Goal: Information Seeking & Learning: Learn about a topic

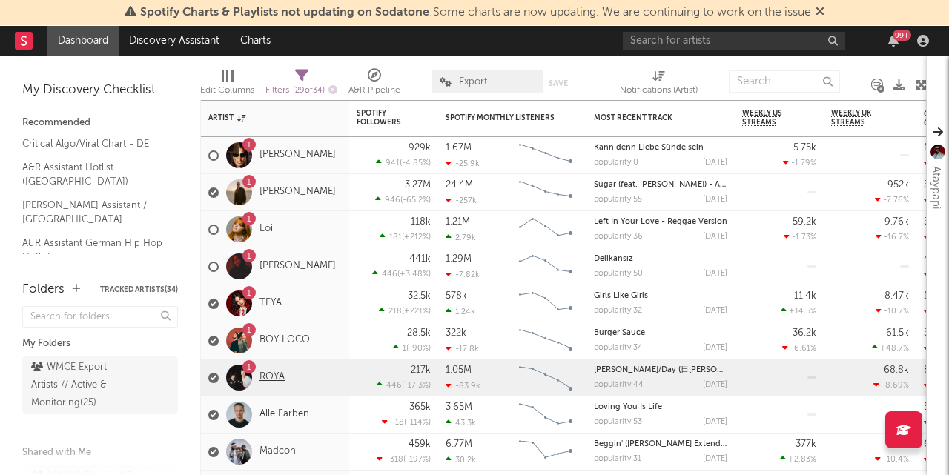
click at [271, 373] on link "ROYA" at bounding box center [271, 377] width 25 height 13
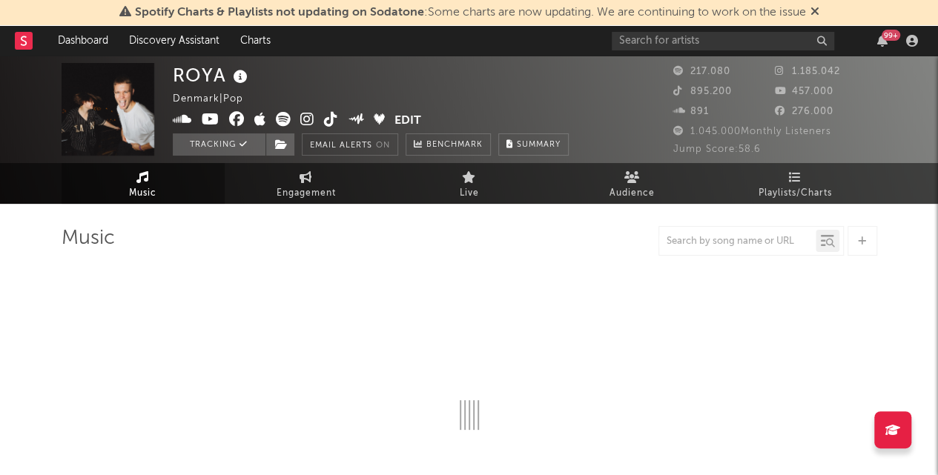
select select "6m"
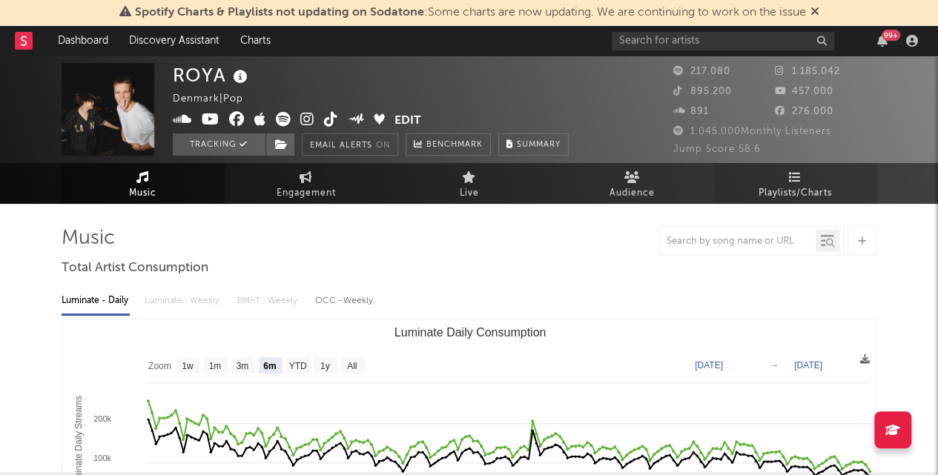
click at [752, 184] on link "Playlists/Charts" at bounding box center [795, 183] width 163 height 41
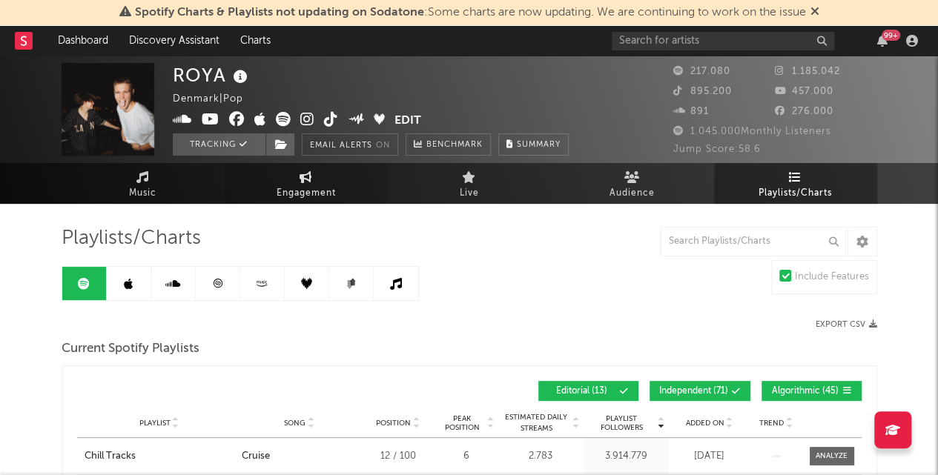
click at [294, 189] on span "Engagement" at bounding box center [305, 194] width 59 height 18
select select "1w"
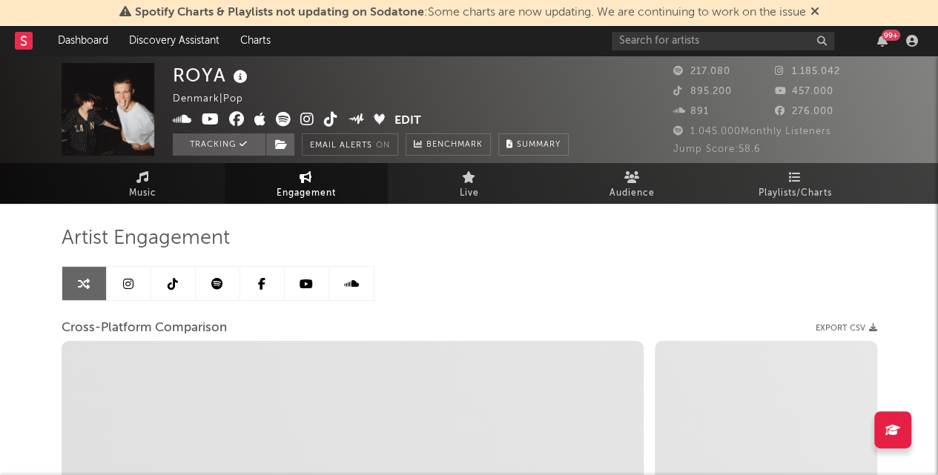
select select "1m"
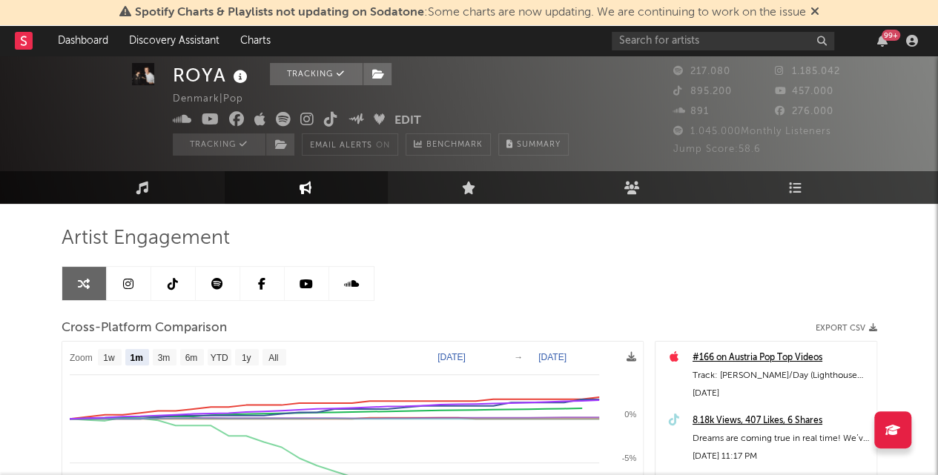
scroll to position [74, 0]
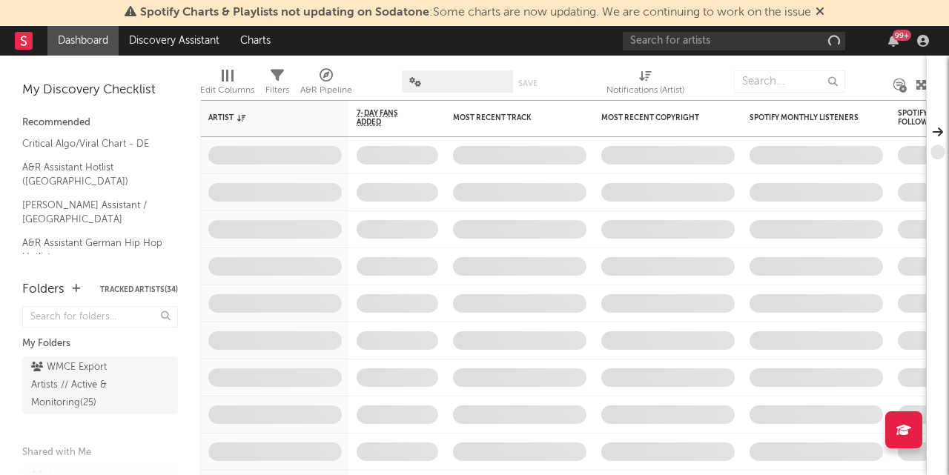
click at [709, 55] on div "99 +" at bounding box center [778, 41] width 311 height 30
click at [708, 38] on input "text" at bounding box center [734, 41] width 222 height 19
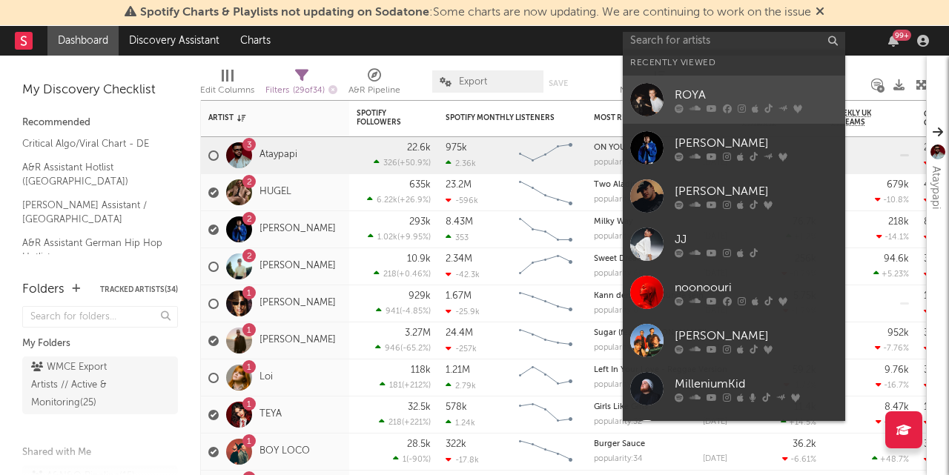
click at [712, 102] on div "ROYA" at bounding box center [755, 96] width 163 height 18
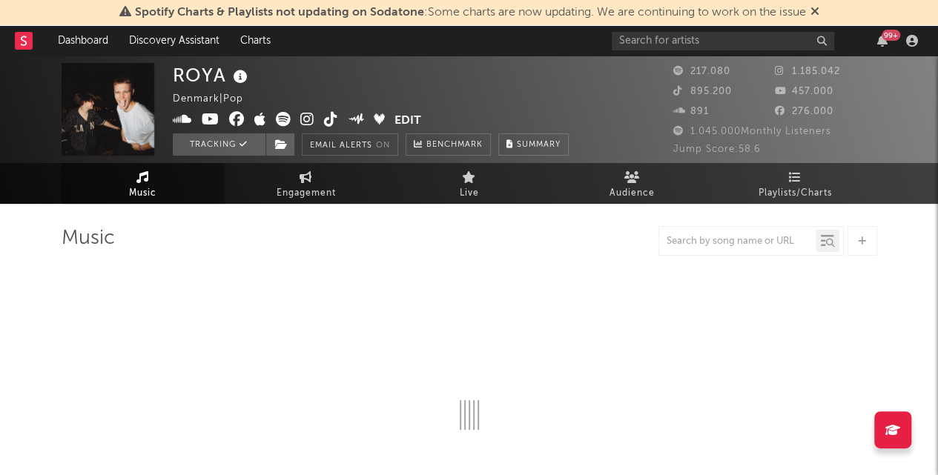
click at [811, 10] on span "Spotify Charts & Playlists not updating on Sodatone : Some charts are now updat…" at bounding box center [469, 13] width 700 height 18
select select "6m"
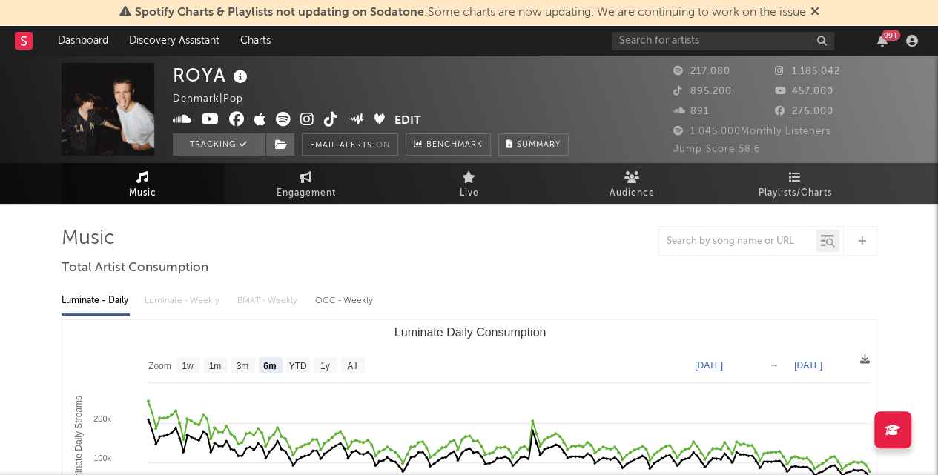
click at [815, 6] on icon at bounding box center [814, 11] width 9 height 12
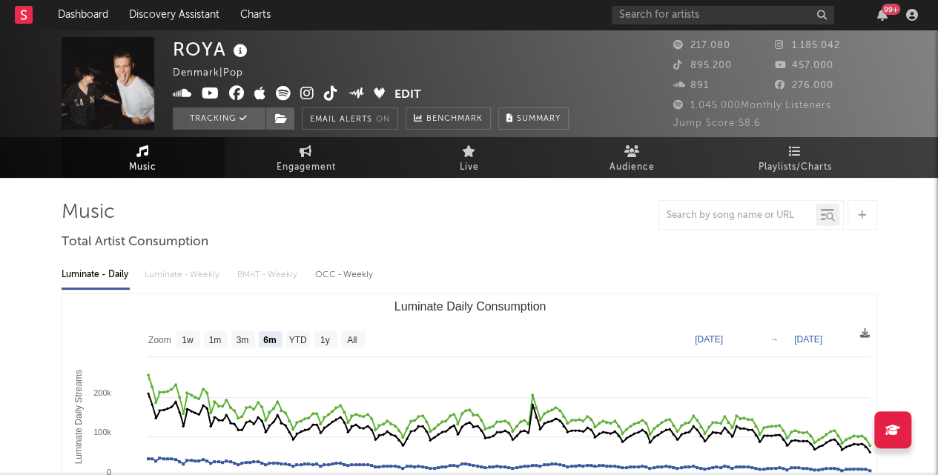
click at [766, 162] on span "Playlists/Charts" at bounding box center [794, 168] width 73 height 18
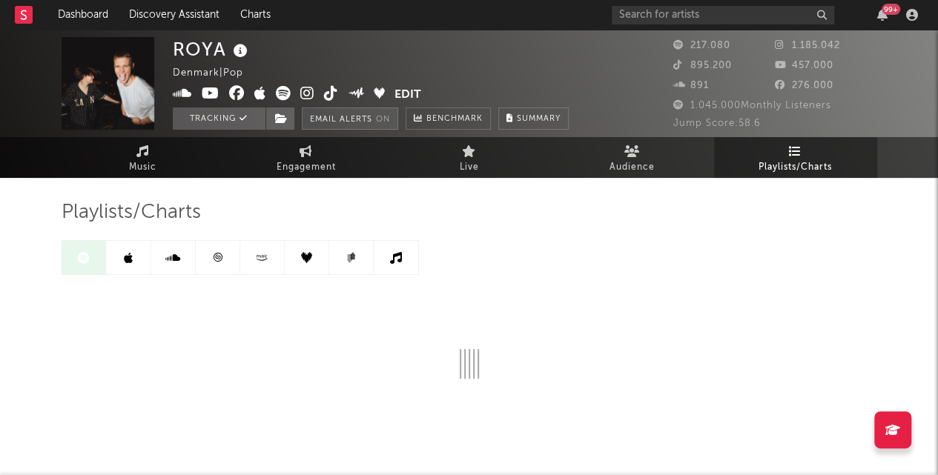
click at [306, 124] on button "Email Alerts On" at bounding box center [350, 118] width 96 height 22
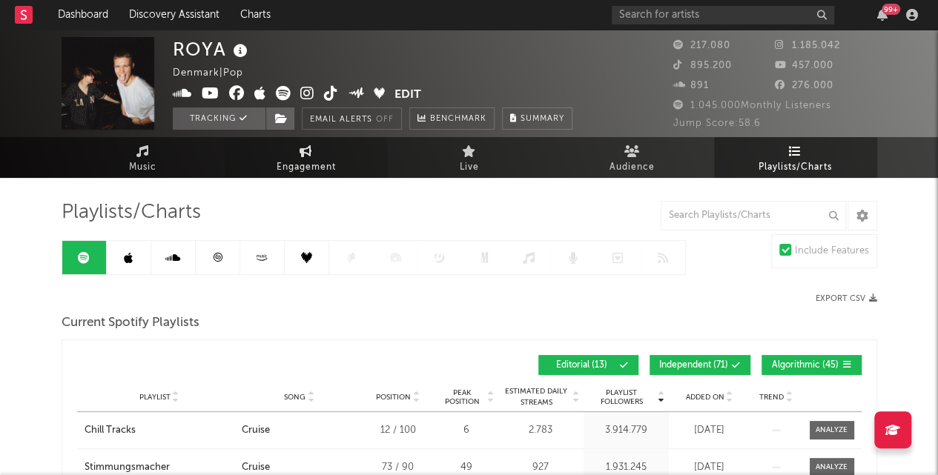
click at [311, 160] on span "Engagement" at bounding box center [305, 168] width 59 height 18
select select "1w"
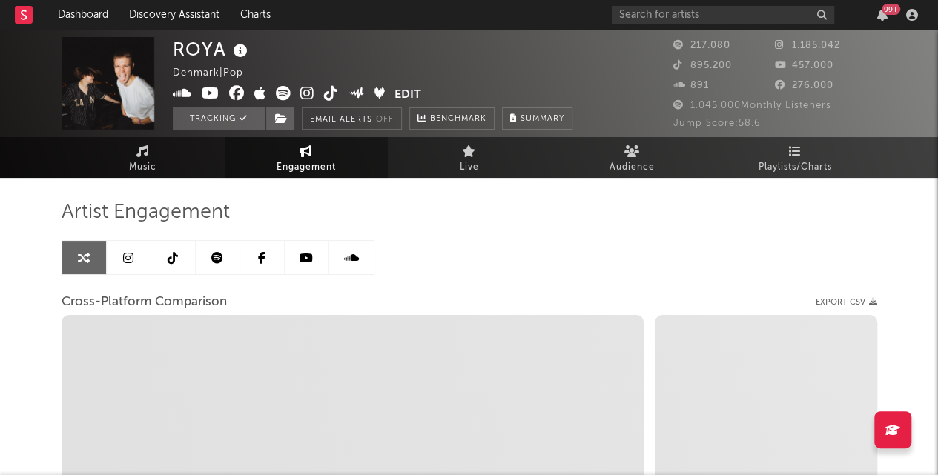
click at [346, 130] on div "ROYA [GEOGRAPHIC_DATA] | Pop Edit Tracking Email Alerts Off Benchmark Summary 2…" at bounding box center [469, 83] width 938 height 107
click at [351, 118] on button "Email Alerts Off" at bounding box center [352, 118] width 100 height 22
click at [422, 113] on link "Benchmark" at bounding box center [447, 118] width 85 height 22
select select "1m"
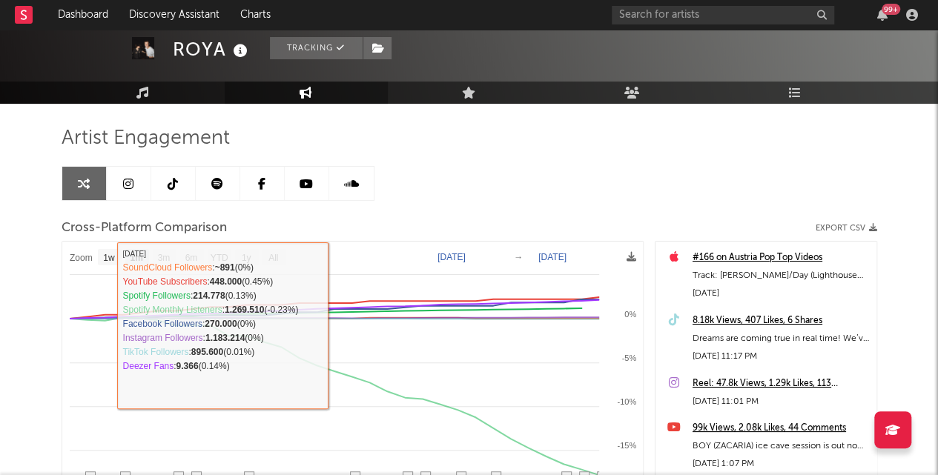
scroll to position [332, 0]
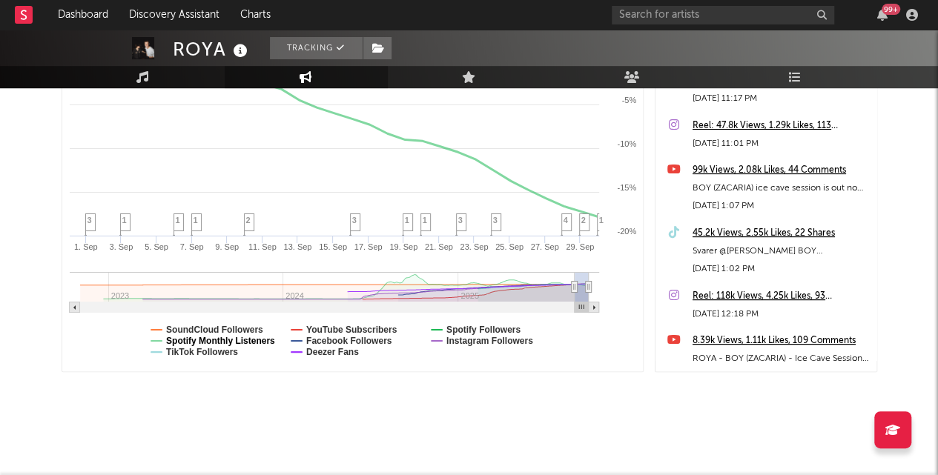
click at [225, 336] on text "Spotify Monthly Listeners" at bounding box center [220, 341] width 109 height 10
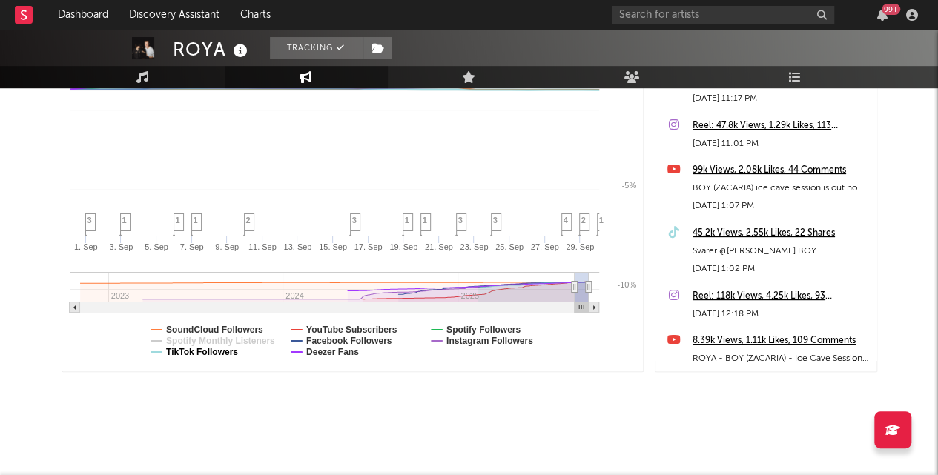
select select "1m"
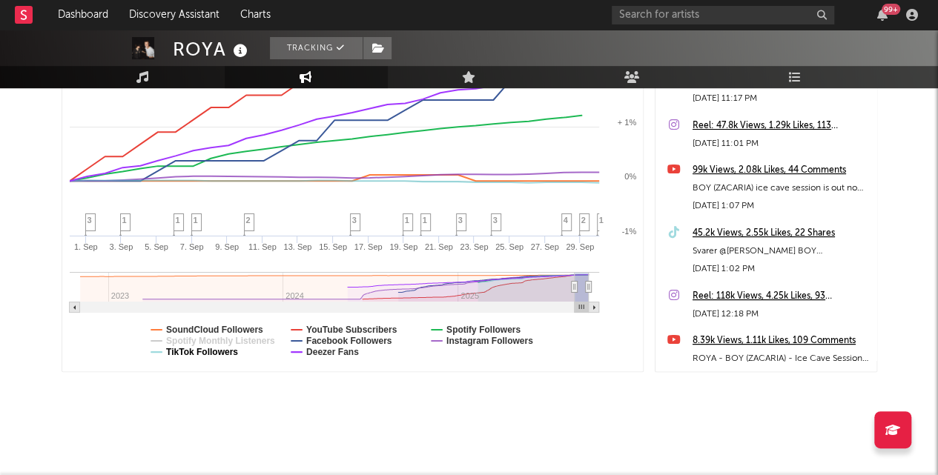
click at [231, 352] on text "TikTok Followers" at bounding box center [202, 352] width 72 height 10
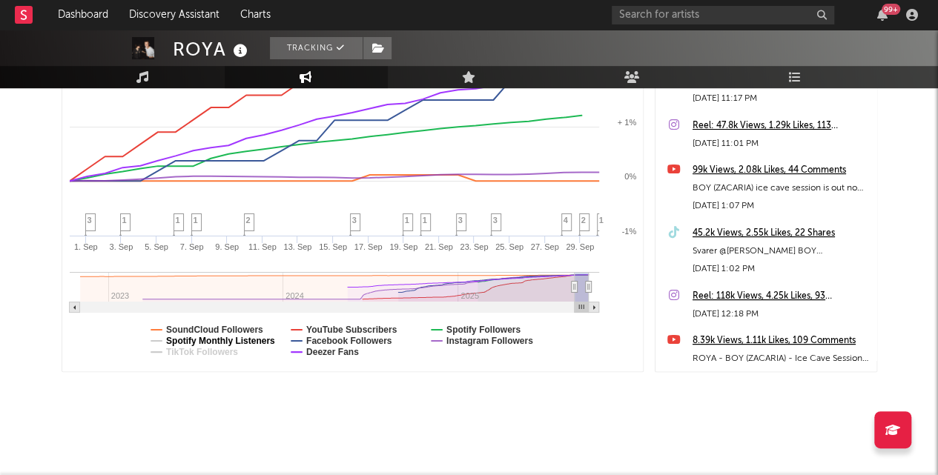
select select "1m"
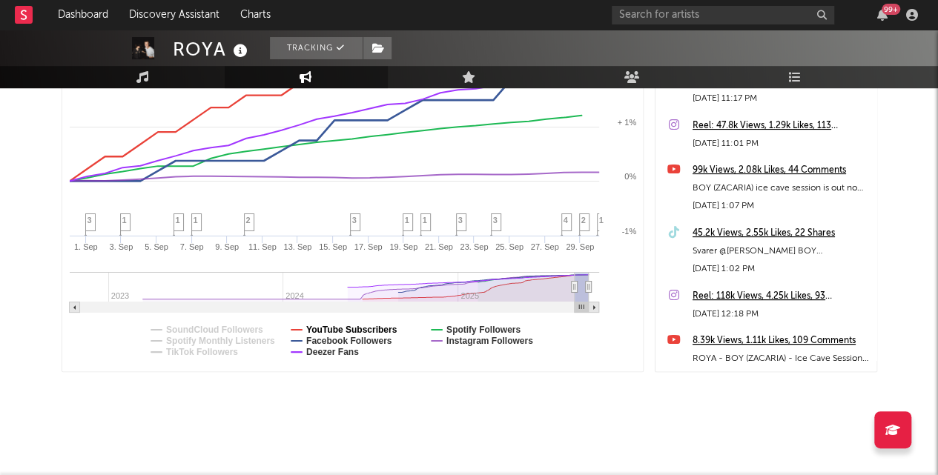
select select "1m"
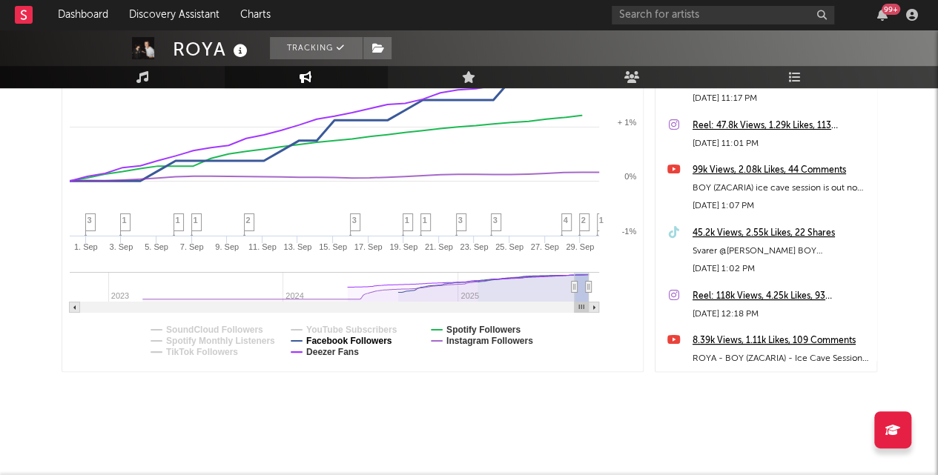
select select "1m"
click at [338, 356] on text "Deezer Fans" at bounding box center [331, 352] width 53 height 10
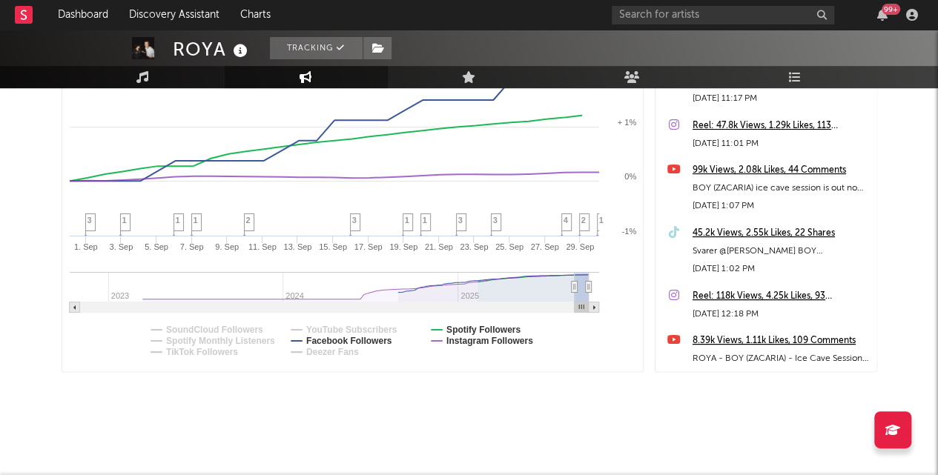
select select "1m"
click at [339, 342] on text "Facebook Followers" at bounding box center [348, 341] width 86 height 10
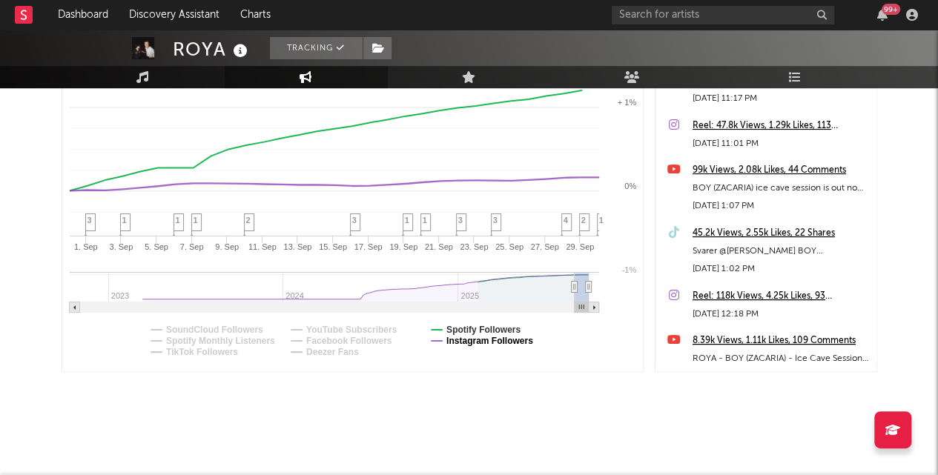
select select "1m"
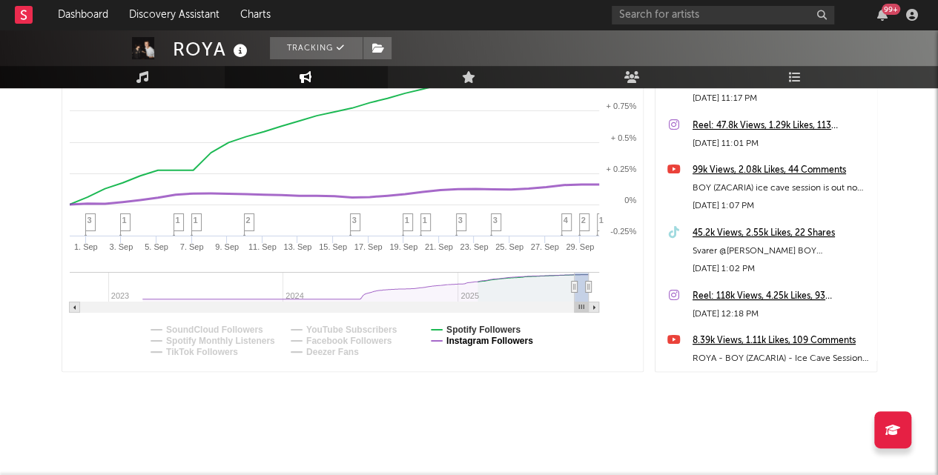
click at [477, 344] on text "Instagram Followers" at bounding box center [488, 341] width 87 height 10
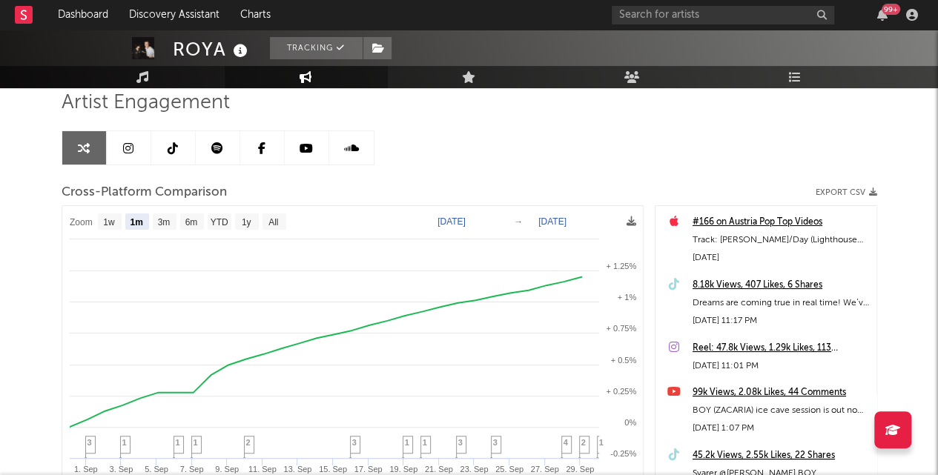
scroll to position [258, 0]
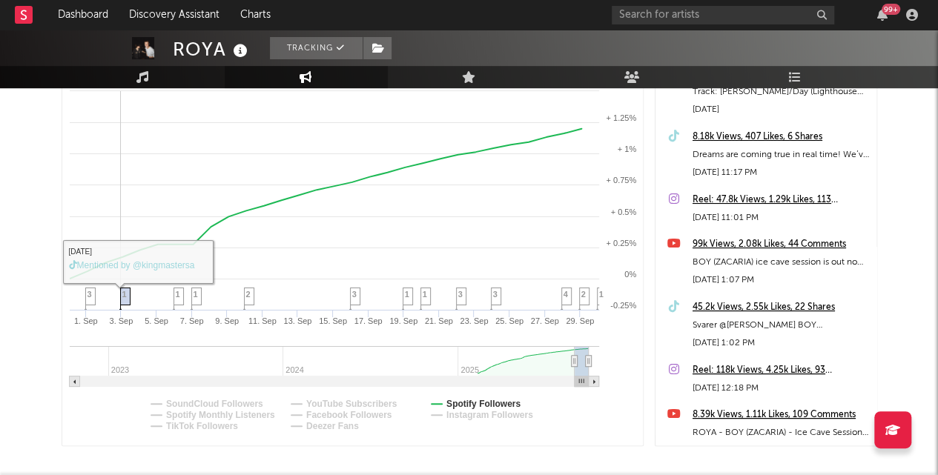
click at [123, 303] on icon at bounding box center [124, 299] width 10 height 23
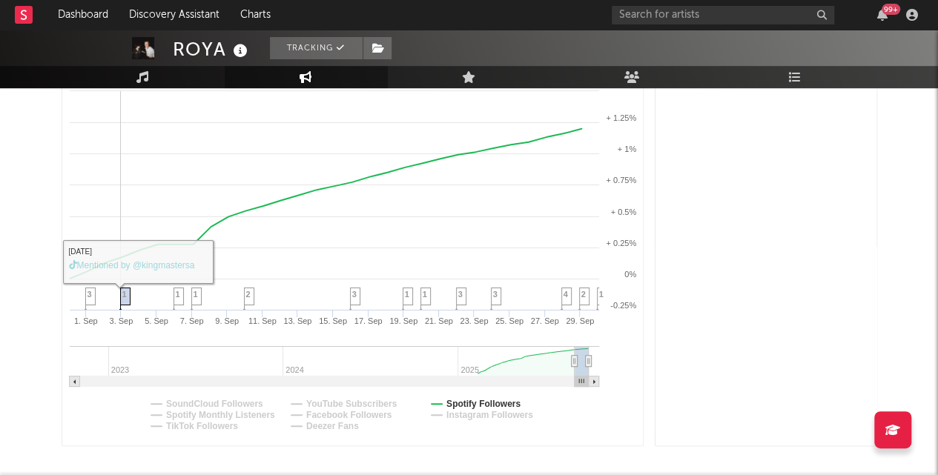
scroll to position [1293, 0]
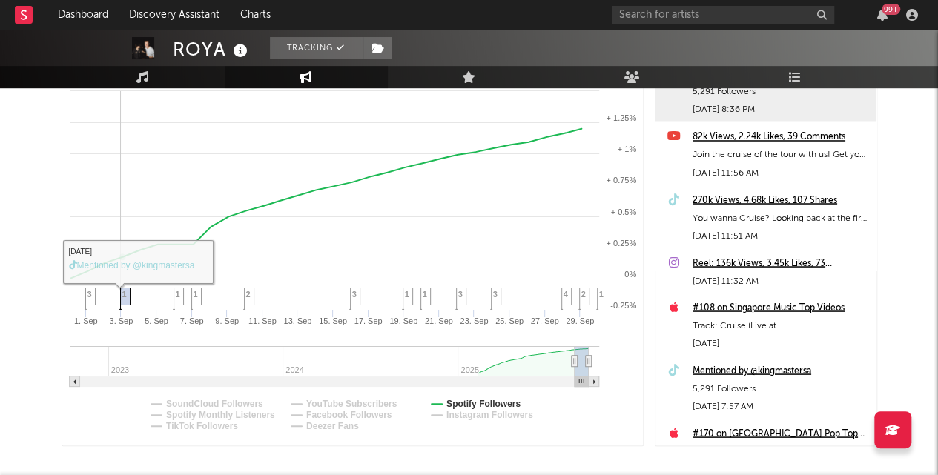
click at [125, 294] on span "1" at bounding box center [124, 294] width 4 height 9
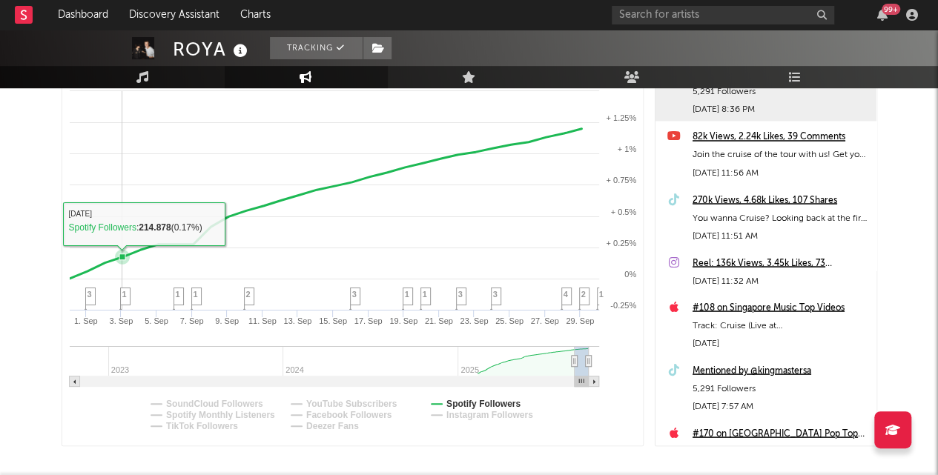
click at [126, 294] on span "1" at bounding box center [124, 294] width 4 height 9
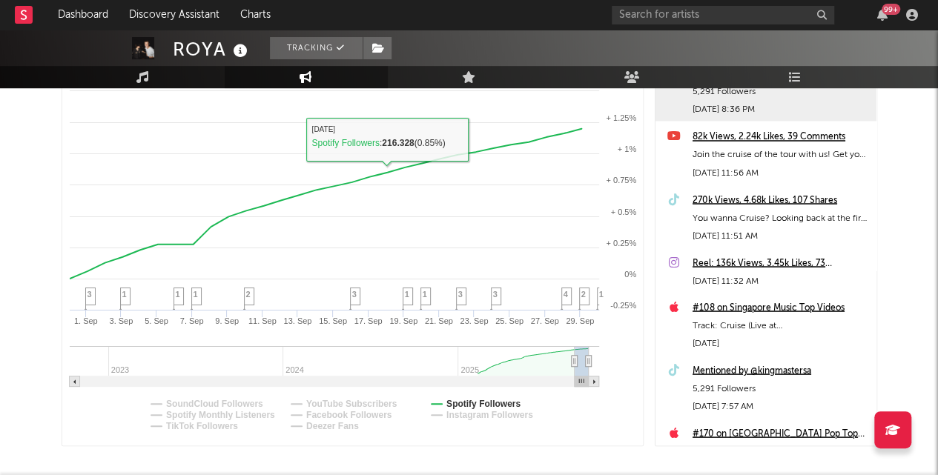
click at [746, 368] on div "Mentioned by @kingmastersa" at bounding box center [780, 371] width 176 height 18
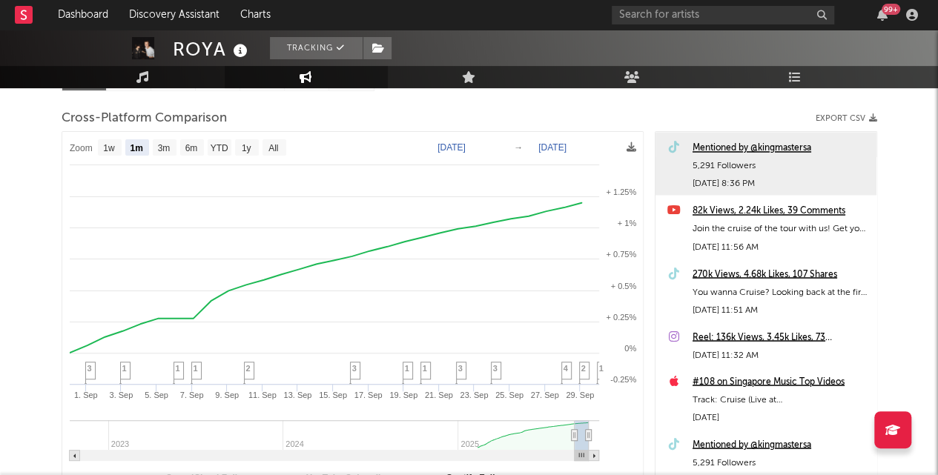
click at [762, 266] on div "270k Views, 4.68k Likes, 107 Shares" at bounding box center [780, 274] width 176 height 18
click at [110, 147] on text "1w" at bounding box center [109, 148] width 12 height 10
select select "1w"
type input "[DATE]"
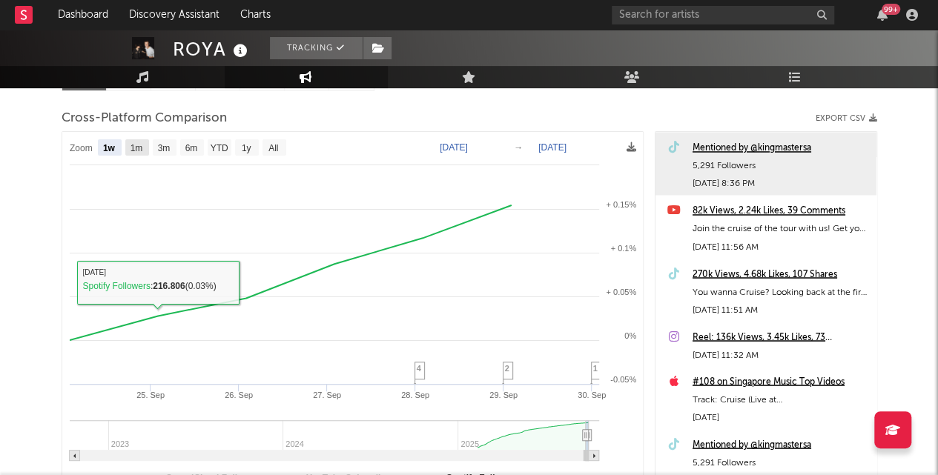
click at [147, 151] on rect at bounding box center [137, 147] width 24 height 16
select select "1m"
type input "[DATE]"
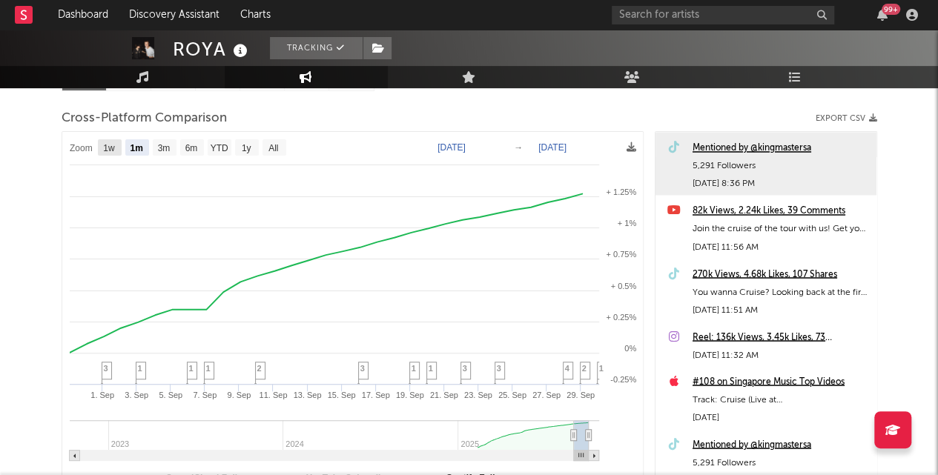
click at [119, 140] on rect at bounding box center [110, 147] width 24 height 16
select select "1w"
type input "[DATE]"
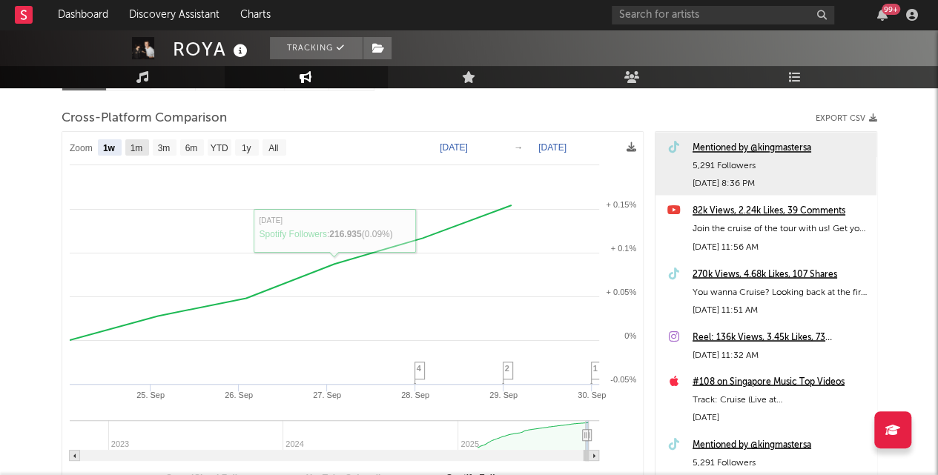
click at [142, 146] on text "1m" at bounding box center [136, 148] width 13 height 10
select select "1m"
type input "[DATE]"
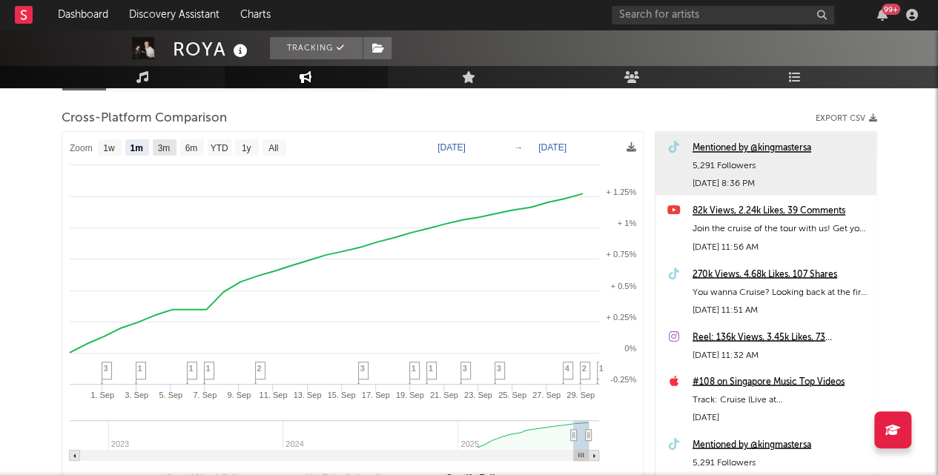
click at [166, 143] on text "3m" at bounding box center [163, 148] width 13 height 10
select select "3m"
type input "[DATE]"
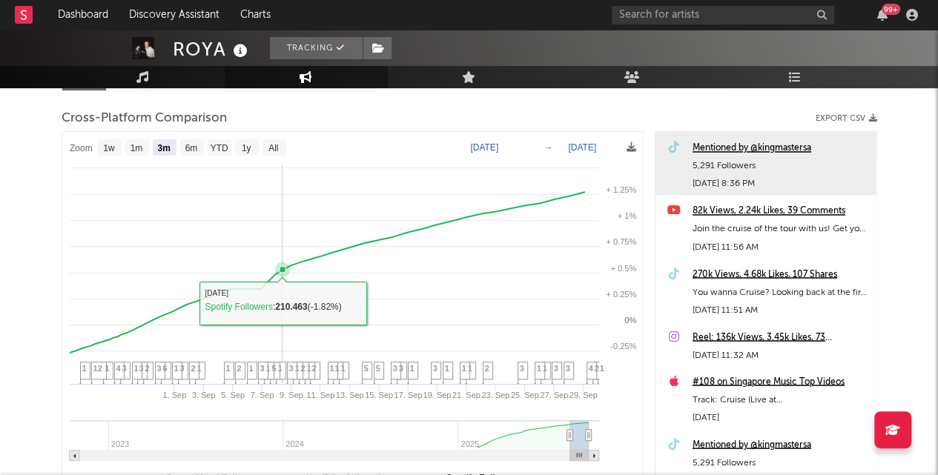
select select "3m"
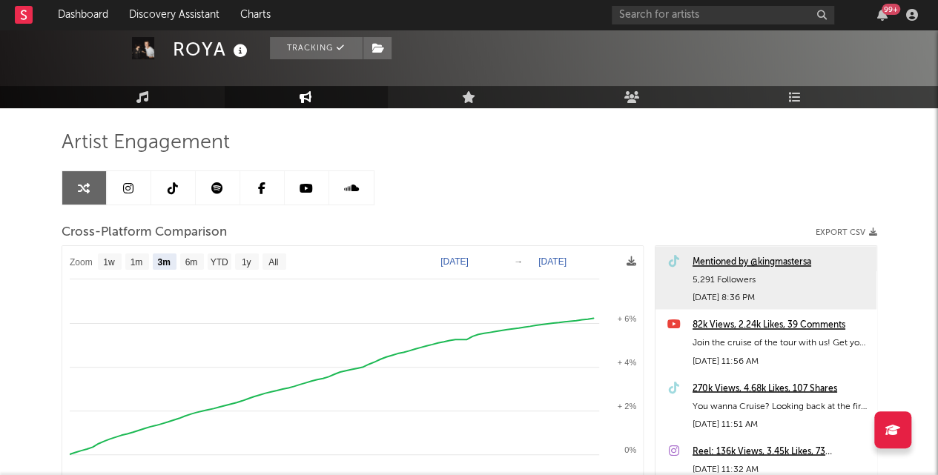
scroll to position [0, 0]
